Goal: Find specific page/section: Find specific page/section

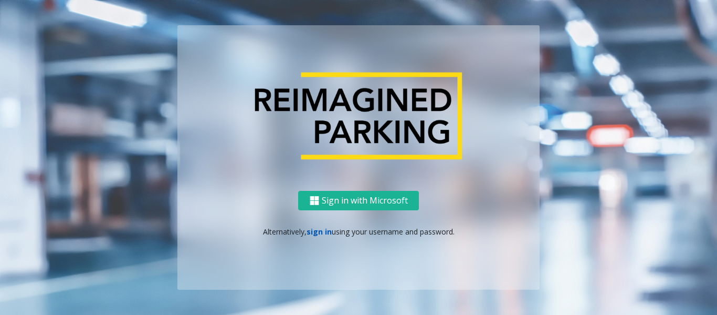
click at [316, 229] on link "sign in" at bounding box center [319, 231] width 25 height 10
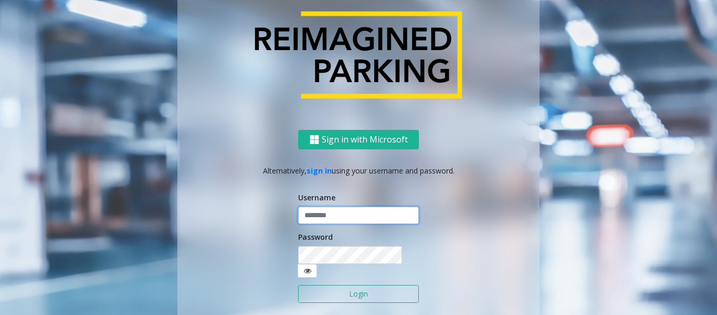
type input "******"
click at [349, 290] on button "Login" at bounding box center [358, 294] width 121 height 18
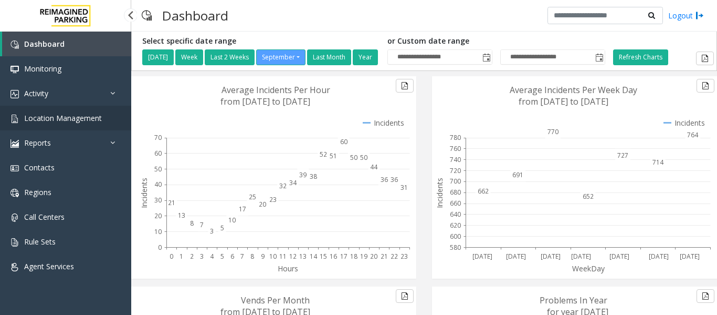
click at [77, 113] on span "Location Management" at bounding box center [63, 118] width 78 height 10
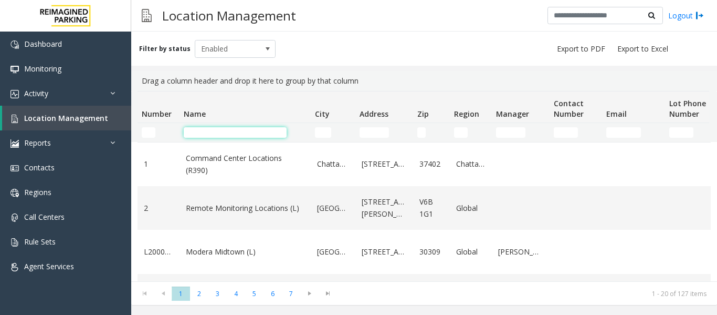
click at [192, 134] on input "Name Filter" at bounding box center [235, 132] width 103 height 11
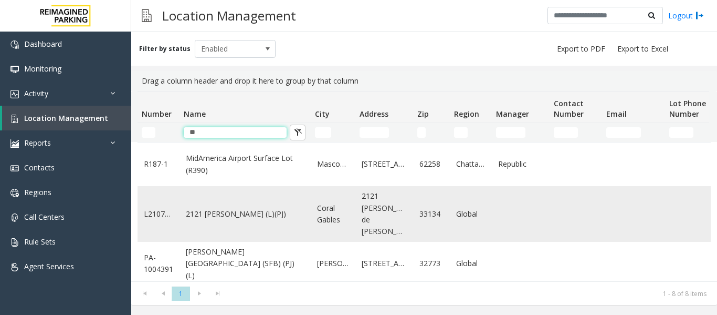
type input "**"
click at [202, 217] on td "2121 [PERSON_NAME] (L)(PJ)" at bounding box center [245, 214] width 131 height 56
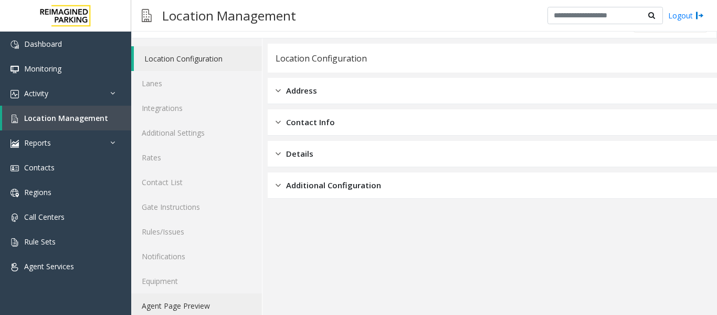
scroll to position [32, 0]
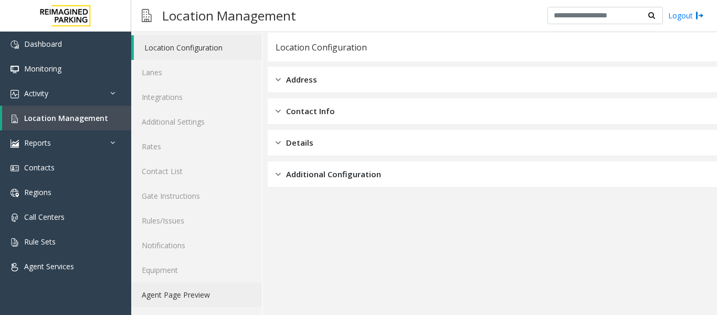
click at [164, 293] on link "Agent Page Preview" at bounding box center [196, 294] width 131 height 25
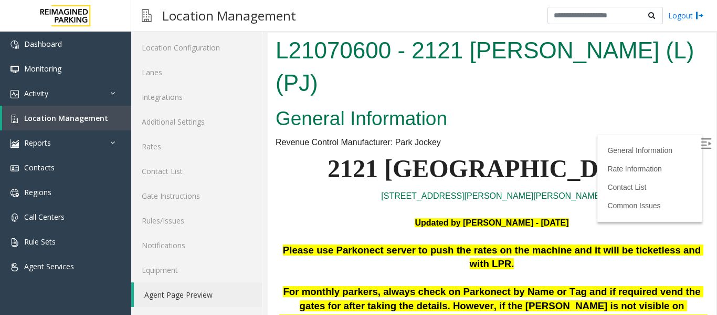
click at [701, 142] on img at bounding box center [706, 143] width 11 height 11
click at [89, 111] on link "Location Management" at bounding box center [66, 118] width 129 height 25
